Goal: Task Accomplishment & Management: Manage account settings

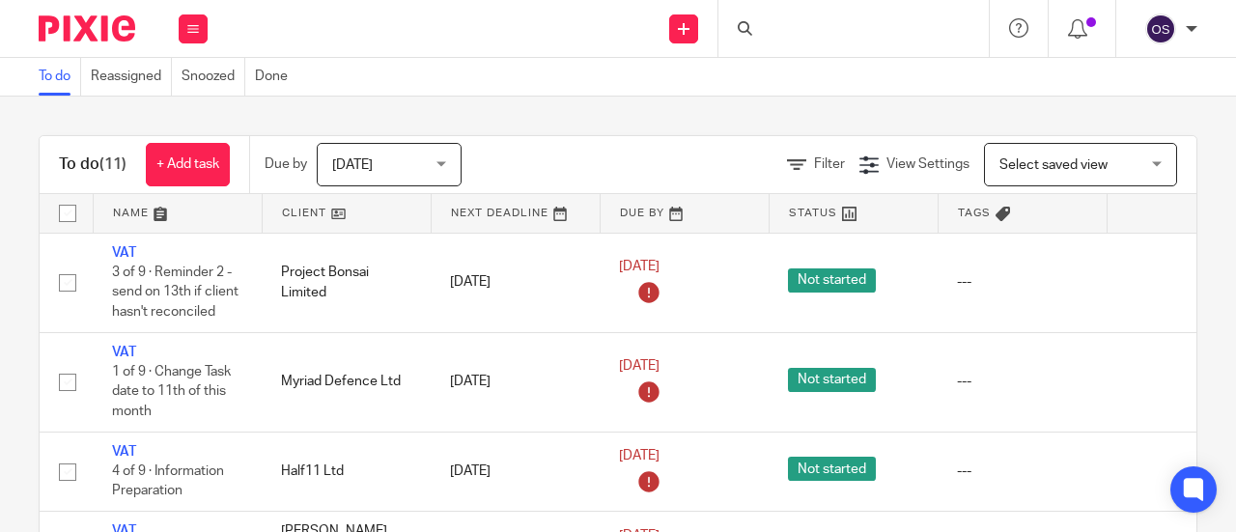
click at [797, 28] on div at bounding box center [853, 28] width 270 height 57
click at [792, 32] on input "Search" at bounding box center [844, 31] width 174 height 17
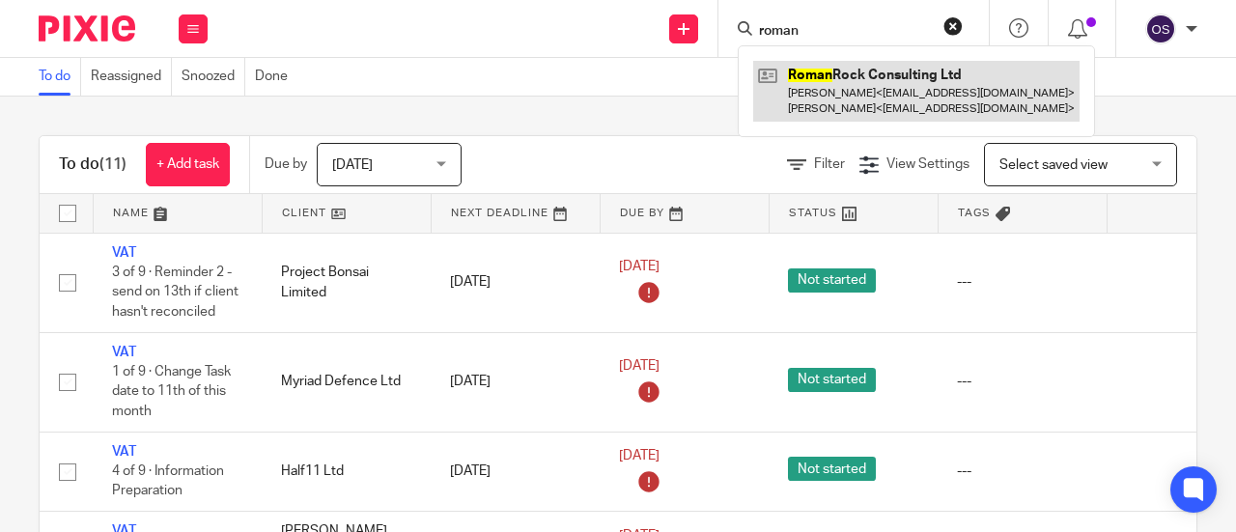
type input "roman"
click at [889, 102] on link at bounding box center [916, 91] width 326 height 60
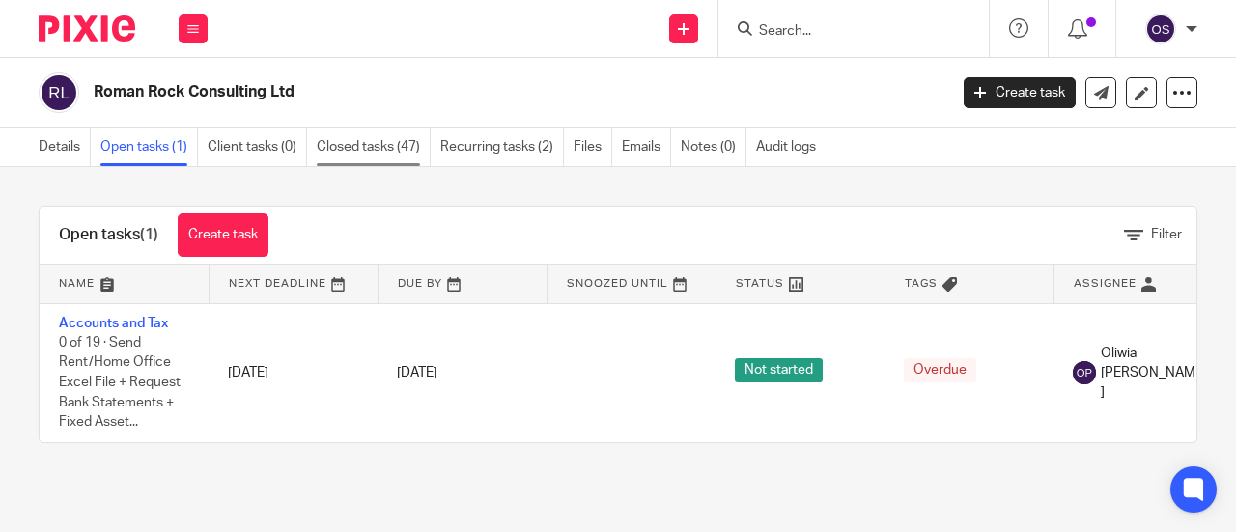
click at [376, 145] on link "Closed tasks (47)" at bounding box center [374, 147] width 114 height 38
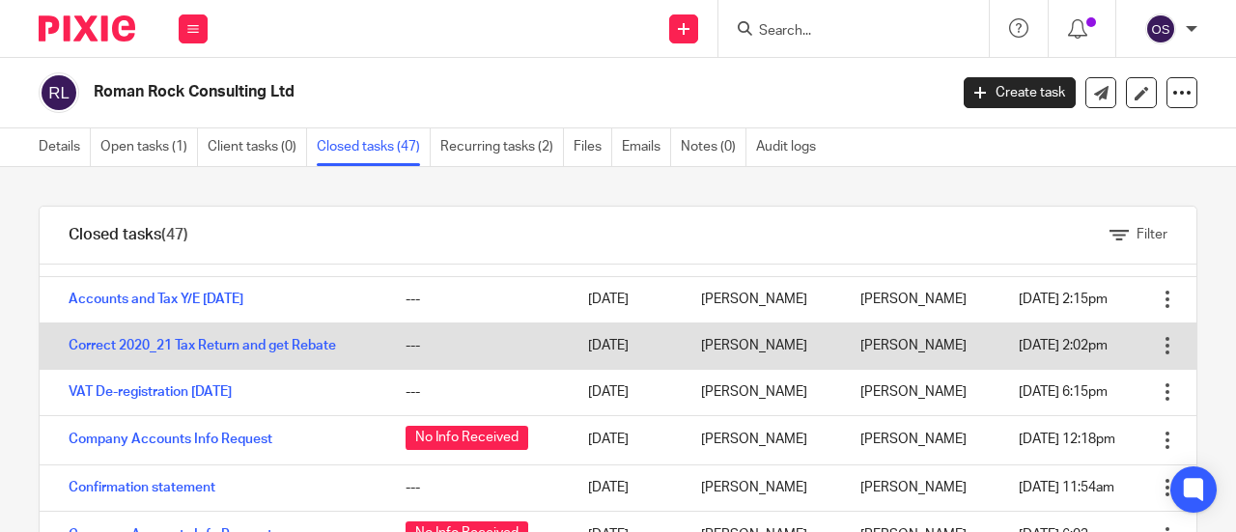
scroll to position [193, 0]
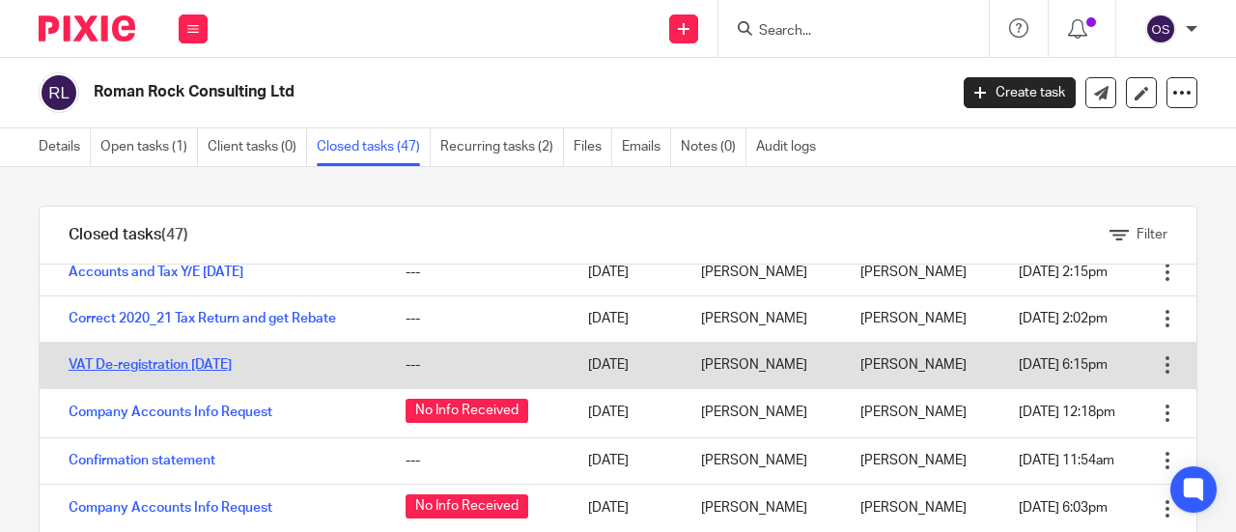
click at [232, 372] on link "VAT De-registration [DATE]" at bounding box center [150, 365] width 163 height 14
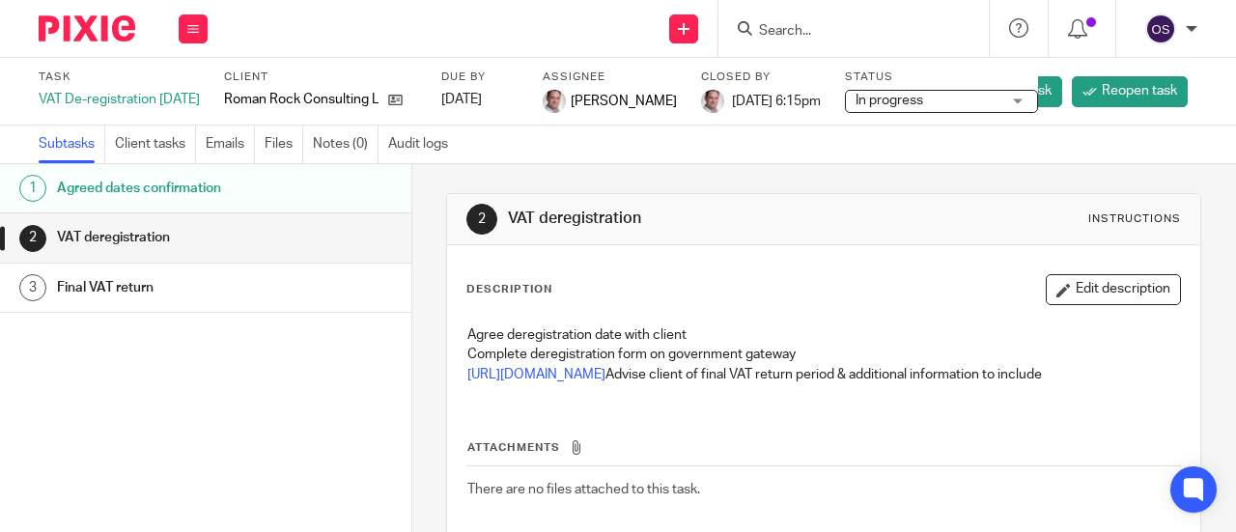
scroll to position [97, 0]
